Goal: Find specific page/section: Find specific page/section

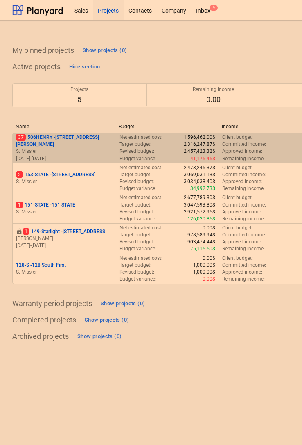
click at [50, 144] on p "37 [STREET_ADDRESS][PERSON_NAME]" at bounding box center [64, 141] width 97 height 14
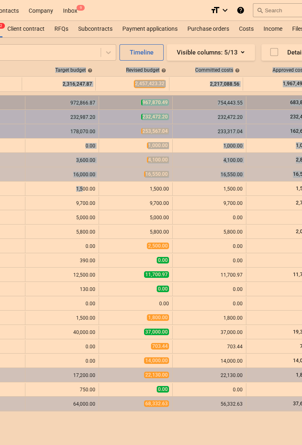
scroll to position [0, 258]
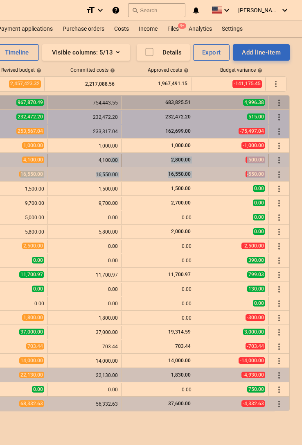
drag, startPoint x: 212, startPoint y: 186, endPoint x: 95, endPoint y: 165, distance: 118.7
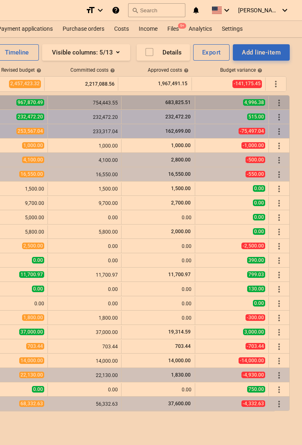
click at [181, 425] on div "Toggle categories Go to row Timeline Visible columns : 5/13 Details Export Add …" at bounding box center [22, 233] width 560 height 390
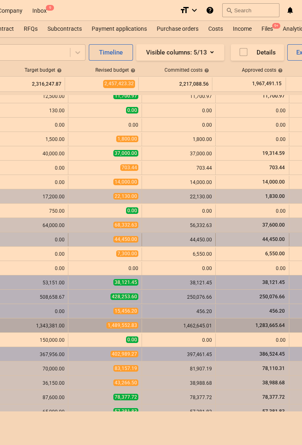
scroll to position [0, 164]
